Goal: Task Accomplishment & Management: Manage account settings

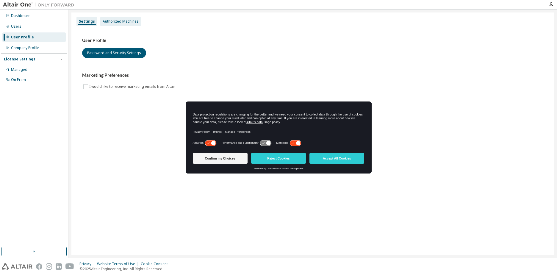
click at [128, 21] on div "Authorized Machines" at bounding box center [121, 21] width 36 height 5
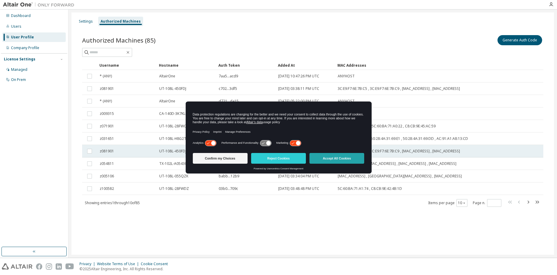
click at [322, 156] on button "Accept All Cookies" at bounding box center [336, 158] width 55 height 11
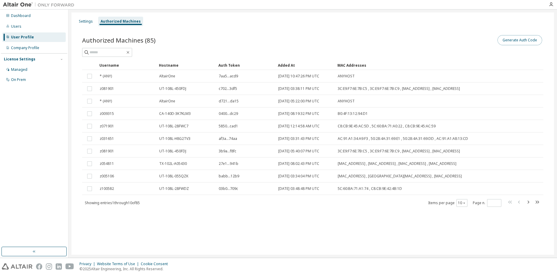
click at [531, 41] on button "Generate Auth Code" at bounding box center [519, 40] width 45 height 10
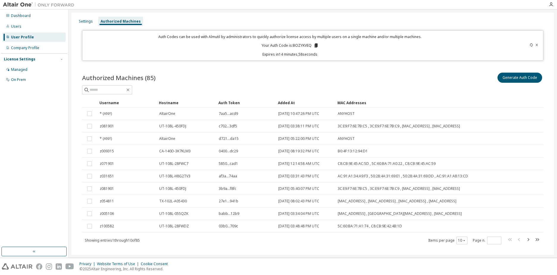
click at [314, 46] on icon at bounding box center [315, 45] width 3 height 4
